Goal: Transaction & Acquisition: Purchase product/service

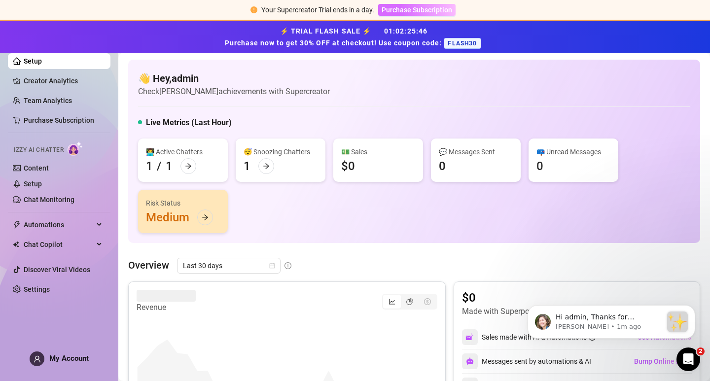
click at [431, 12] on span "Purchase Subscription" at bounding box center [417, 10] width 71 height 8
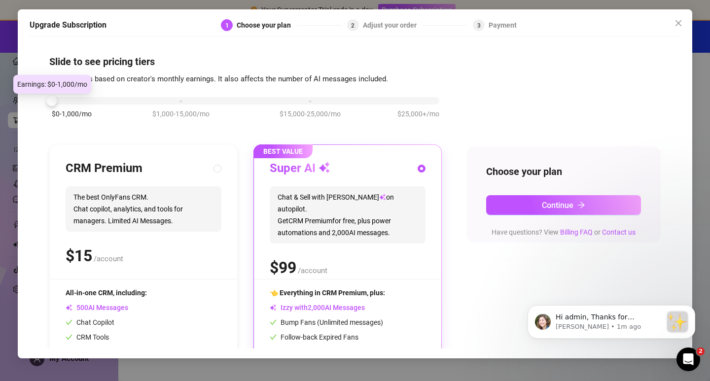
drag, startPoint x: 181, startPoint y: 105, endPoint x: 49, endPoint y: 106, distance: 131.2
click at [49, 106] on div at bounding box center [52, 101] width 10 height 10
click at [143, 192] on span "The best OnlyFans CRM. Chat copilot, analytics, and tools for managers. Limited…" at bounding box center [144, 209] width 156 height 45
radio input "true"
radio input "false"
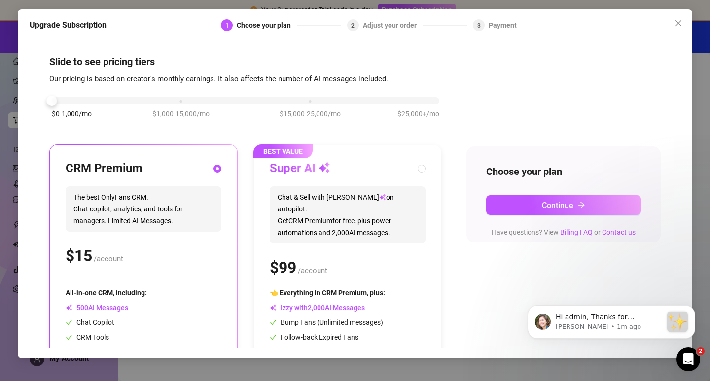
scroll to position [78, 0]
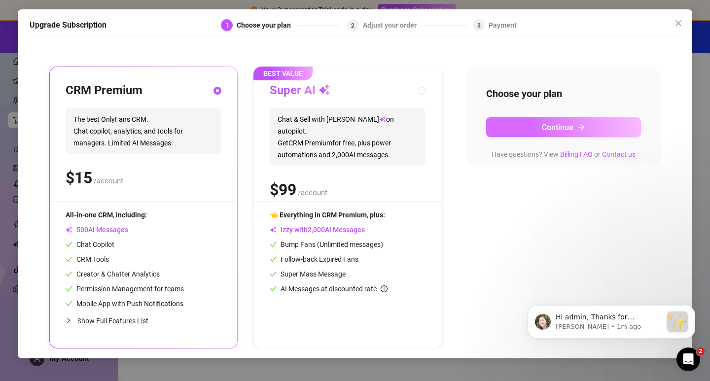
click at [563, 128] on span "Continue" at bounding box center [558, 127] width 32 height 9
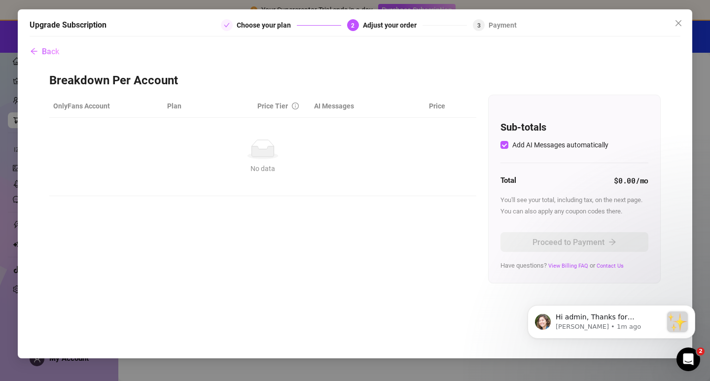
scroll to position [0, 0]
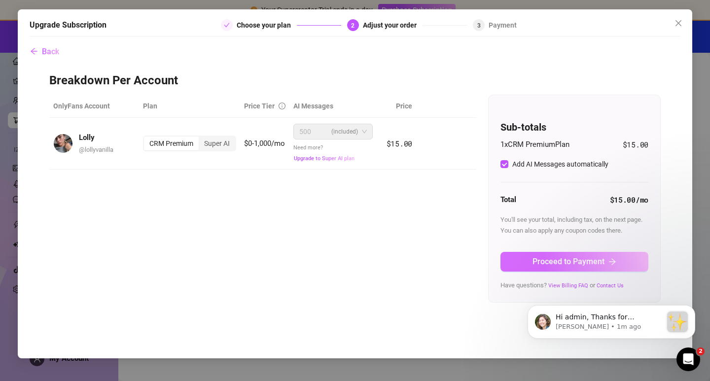
click at [554, 257] on span "Proceed to Payment" at bounding box center [569, 261] width 72 height 9
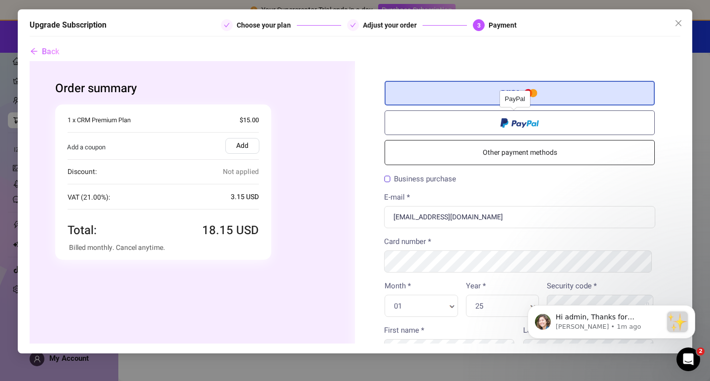
click at [501, 124] on span at bounding box center [520, 121] width 38 height 11
click at [30, 61] on input "radio" at bounding box center [30, 61] width 0 height 0
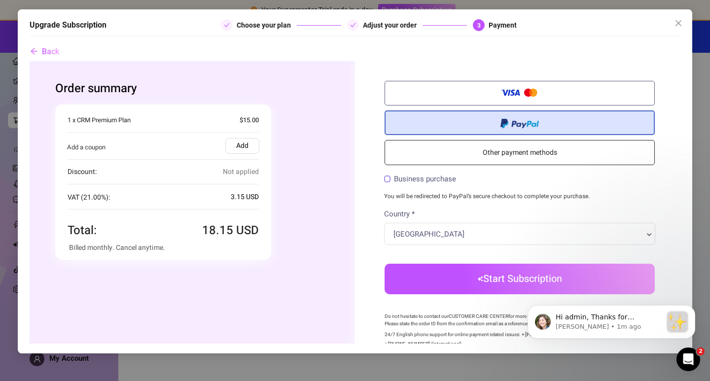
click at [478, 281] on img "submit" at bounding box center [480, 279] width 5 height 6
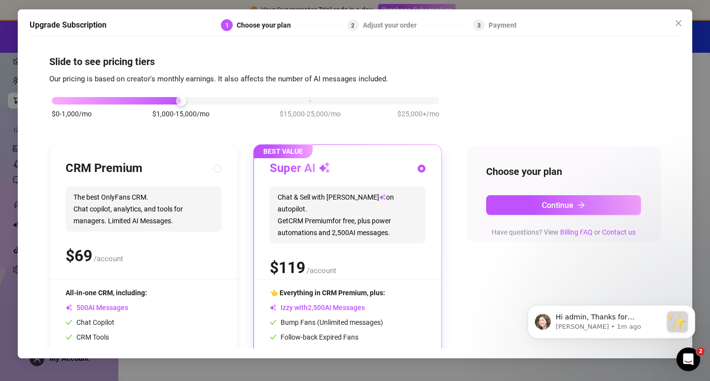
click at [531, 147] on div "Choose your plan Continue Have questions? View Billing FAQ or Contact us" at bounding box center [564, 195] width 194 height 96
drag, startPoint x: 78, startPoint y: 104, endPoint x: 71, endPoint y: 103, distance: 7.5
click at [75, 101] on div "$0-1,000/mo $1,000-15,000/mo $15,000-25,000/mo $25,000+/mo" at bounding box center [246, 98] width 388 height 6
click at [71, 103] on div at bounding box center [246, 100] width 388 height 7
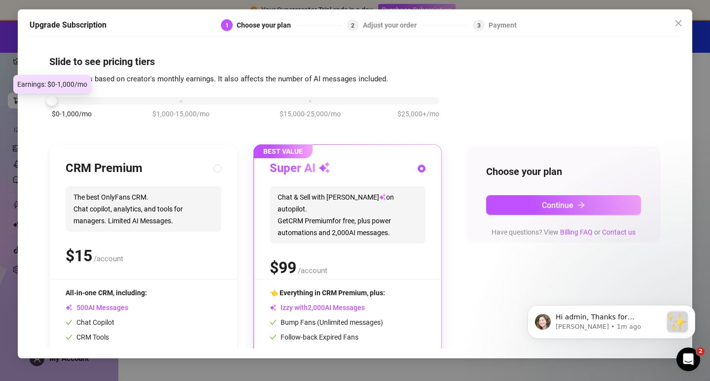
click at [71, 103] on div at bounding box center [246, 100] width 388 height 7
click at [124, 206] on span "The best OnlyFans CRM. Chat copilot, analytics, and tools for managers. Limited…" at bounding box center [144, 209] width 156 height 45
radio input "true"
radio input "false"
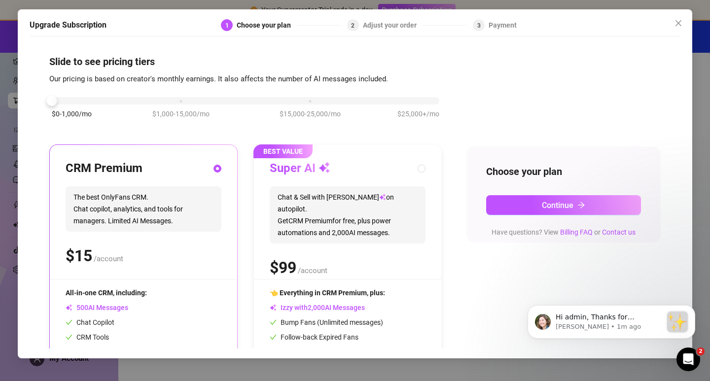
scroll to position [78, 0]
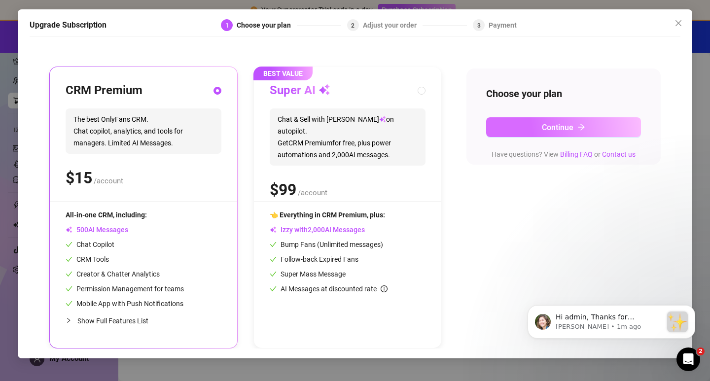
click at [532, 130] on button "Continue" at bounding box center [563, 127] width 155 height 20
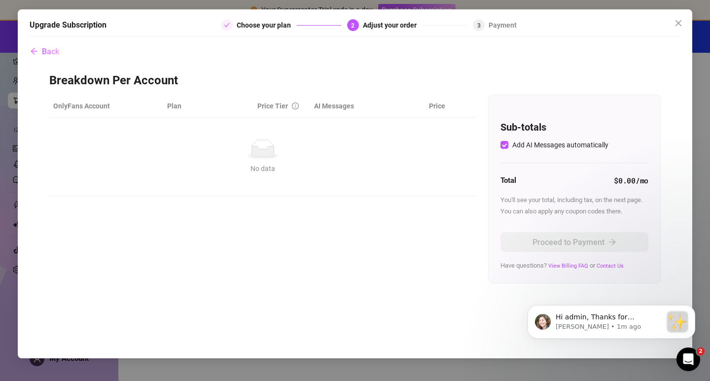
scroll to position [0, 0]
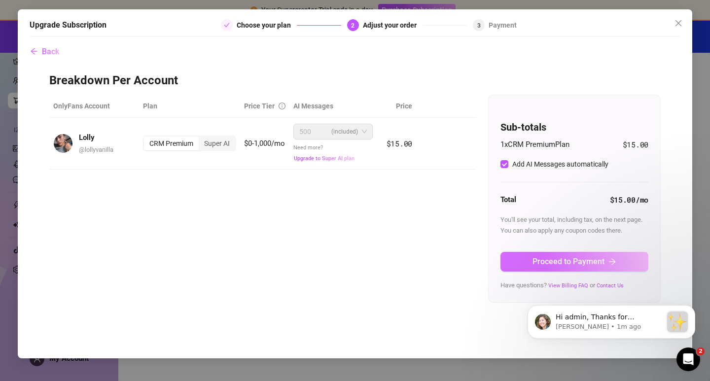
click at [559, 263] on span "Proceed to Payment" at bounding box center [569, 261] width 72 height 9
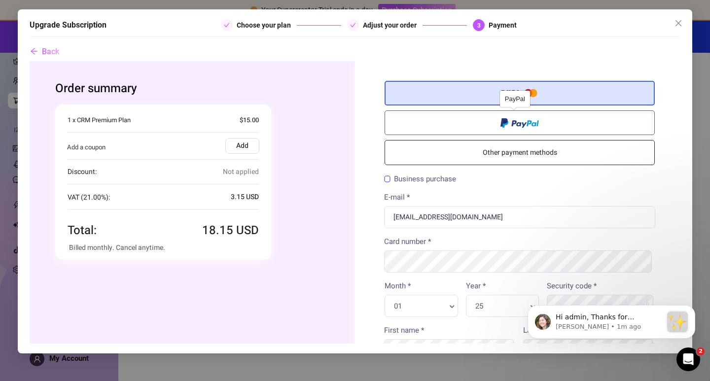
click at [444, 130] on label at bounding box center [520, 123] width 270 height 25
click at [30, 61] on input "radio" at bounding box center [30, 61] width 0 height 0
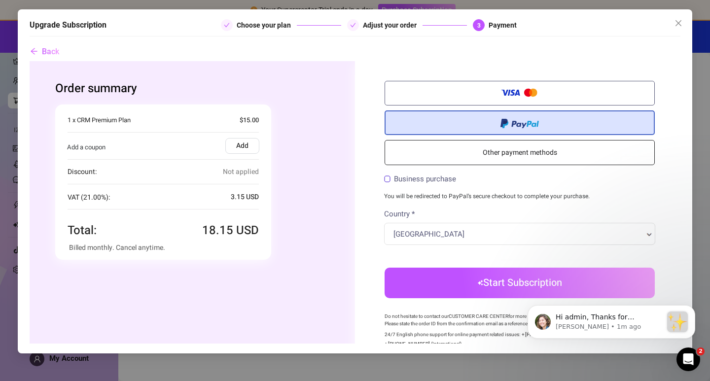
click at [243, 145] on label "Add" at bounding box center [242, 146] width 34 height 16
click at [30, 61] on input "Add" at bounding box center [30, 61] width 0 height 0
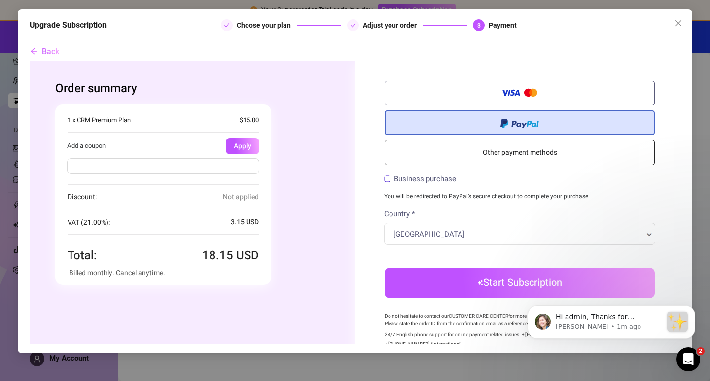
click at [194, 164] on input "text" at bounding box center [163, 166] width 192 height 16
type input "FLASH30"
click at [260, 145] on div "Add a coupon Add Apply" at bounding box center [163, 145] width 217 height 20
click at [250, 143] on button "Apply" at bounding box center [243, 146] width 34 height 16
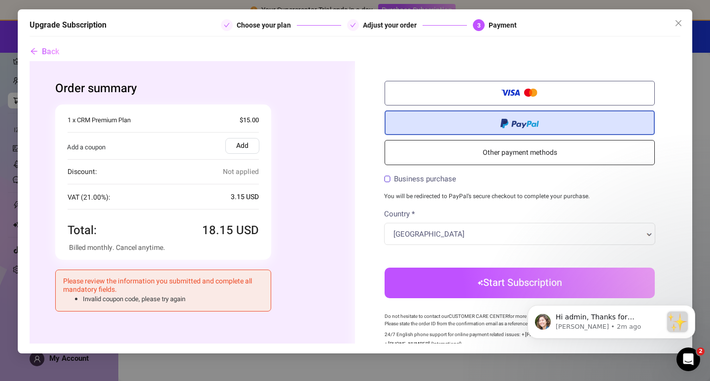
click at [234, 149] on label "Add" at bounding box center [242, 146] width 34 height 16
click at [30, 61] on input "Add" at bounding box center [30, 61] width 0 height 0
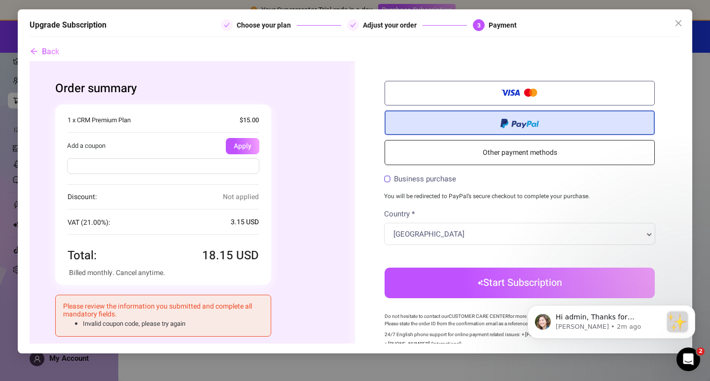
click at [194, 169] on input "text" at bounding box center [163, 166] width 192 height 16
type input "FLASH30"
click at [250, 140] on button "Apply" at bounding box center [243, 146] width 34 height 16
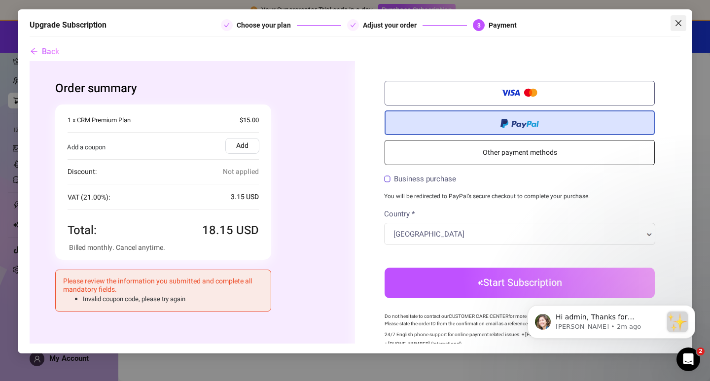
click at [679, 19] on button "Close" at bounding box center [679, 23] width 16 height 16
